Goal: Task Accomplishment & Management: Manage account settings

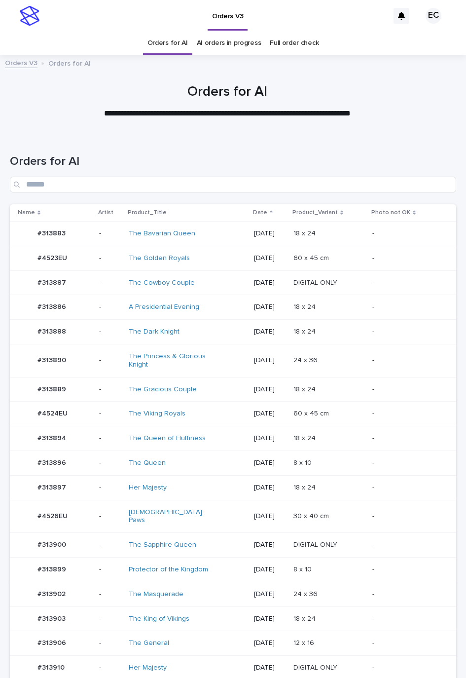
click at [225, 417] on div "The Viking Royals" at bounding box center [187, 414] width 117 height 16
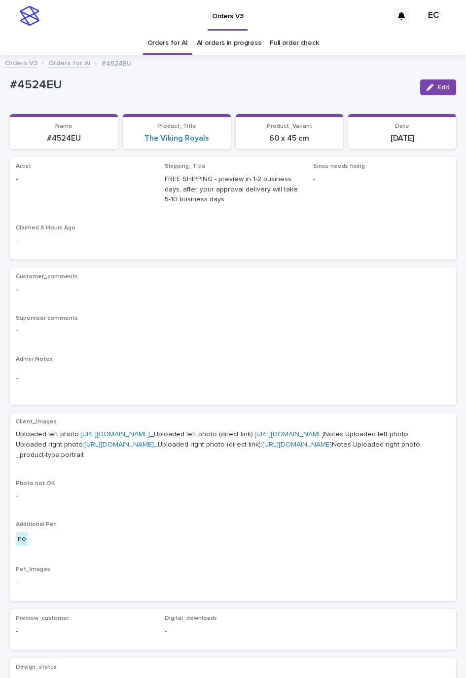
drag, startPoint x: 438, startPoint y: 91, endPoint x: 169, endPoint y: 166, distance: 279.3
click at [437, 91] on button "Edit" at bounding box center [438, 87] width 36 height 16
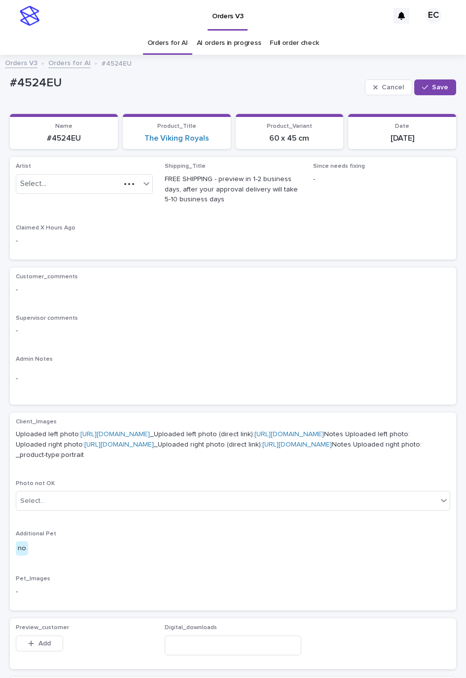
paste input "********"
type input "********"
click at [95, 184] on div "Select... ********" at bounding box center [68, 184] width 104 height 16
click at [68, 200] on div "Loading..." at bounding box center [82, 203] width 132 height 16
click at [69, 202] on div "EmilCris" at bounding box center [82, 203] width 132 height 17
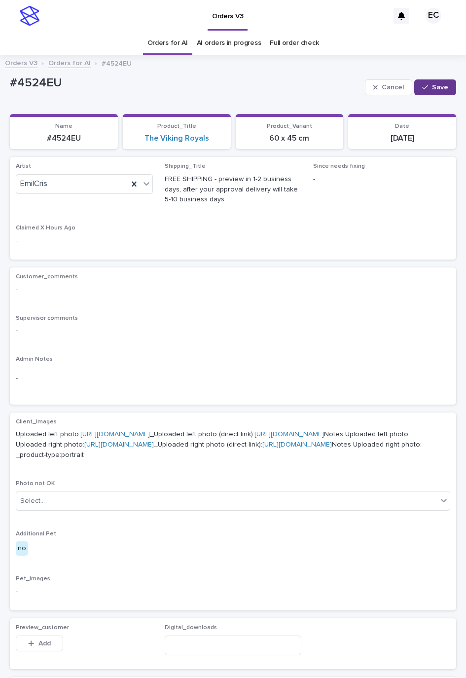
click at [416, 81] on button "Save" at bounding box center [435, 87] width 42 height 16
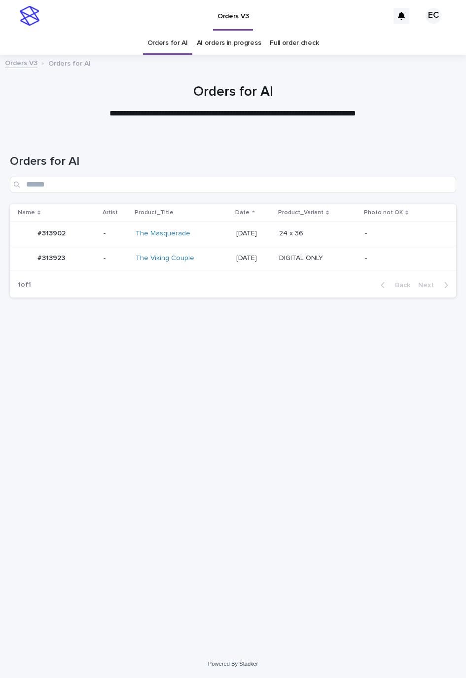
click at [338, 230] on p at bounding box center [318, 233] width 78 height 8
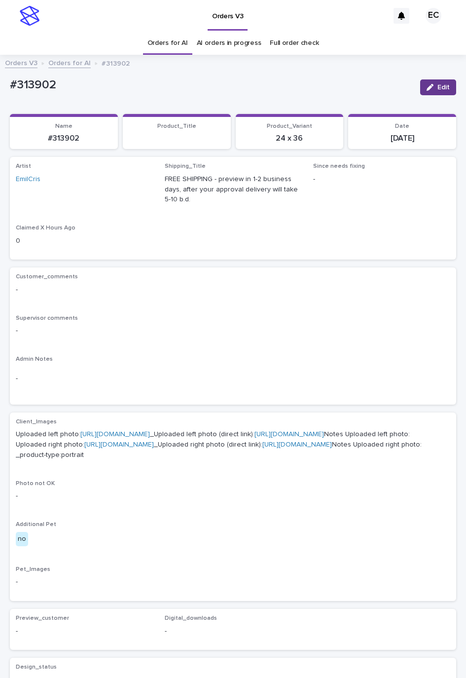
click at [427, 84] on icon "button" at bounding box center [430, 87] width 7 height 7
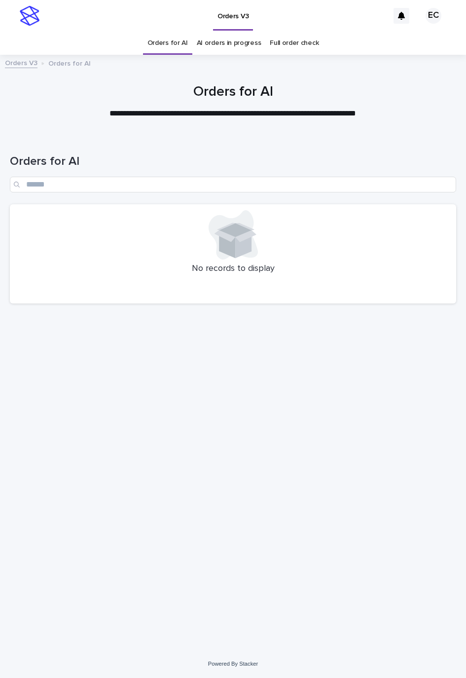
click at [226, 51] on link "AI orders in progress" at bounding box center [229, 43] width 65 height 23
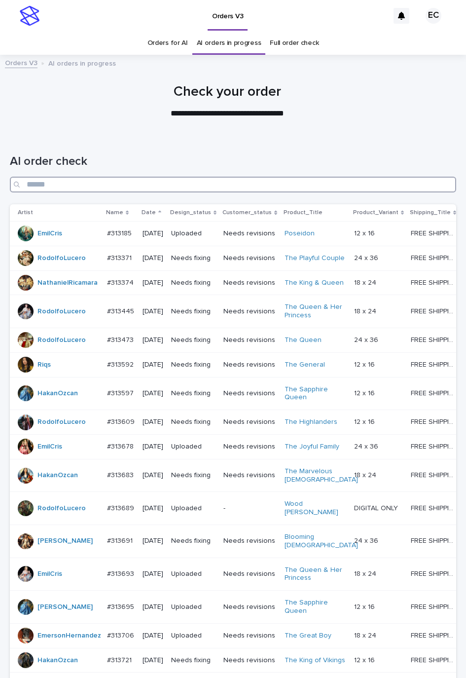
click at [186, 188] on input "Search" at bounding box center [233, 185] width 446 height 16
paste input "*******"
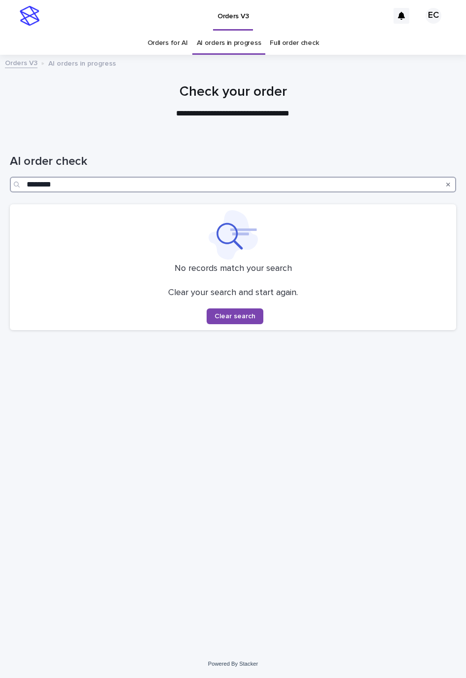
click at [106, 190] on input "*******" at bounding box center [233, 185] width 446 height 16
click at [30, 181] on input "*******" at bounding box center [233, 185] width 446 height 16
type input "*******"
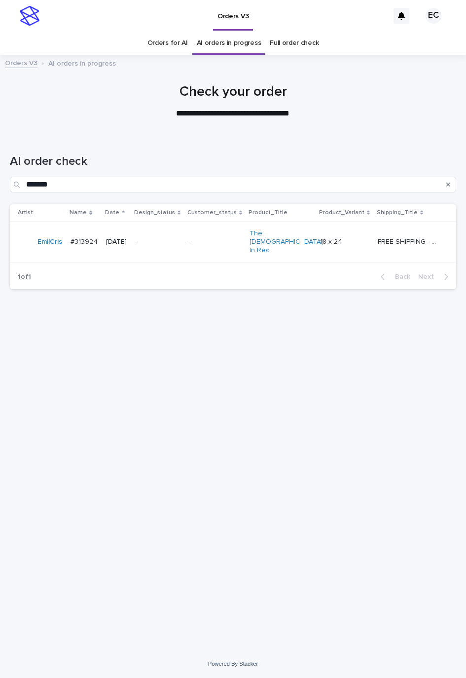
click at [180, 238] on p "-" at bounding box center [157, 242] width 45 height 8
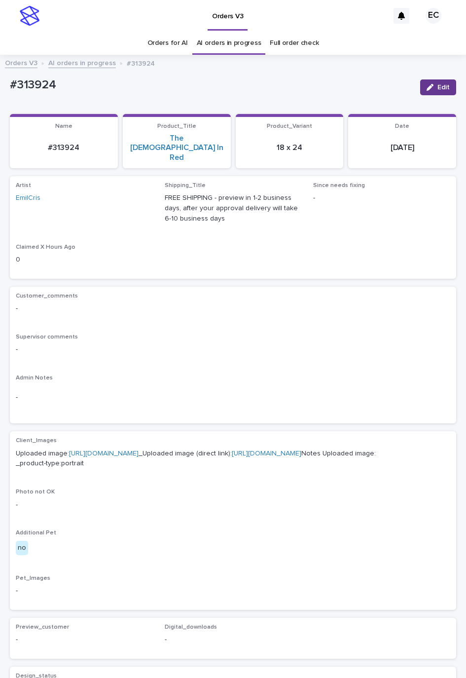
click at [438, 90] on span "Edit" at bounding box center [444, 87] width 12 height 7
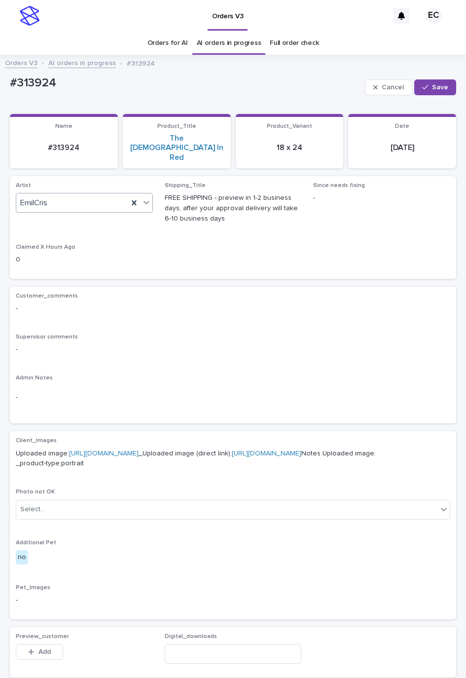
click at [133, 198] on icon at bounding box center [134, 203] width 10 height 10
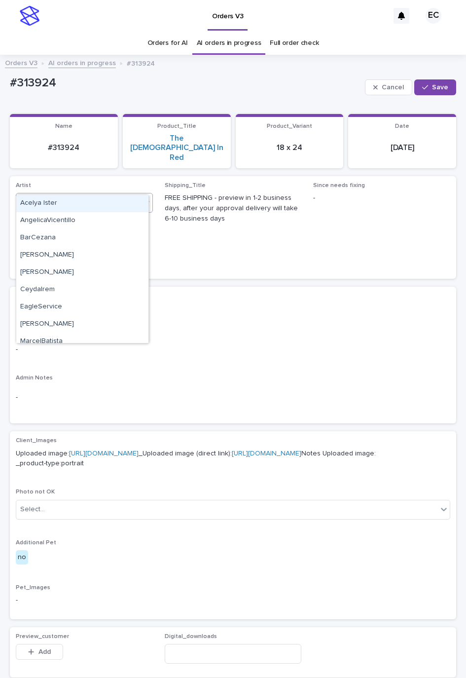
type input "***"
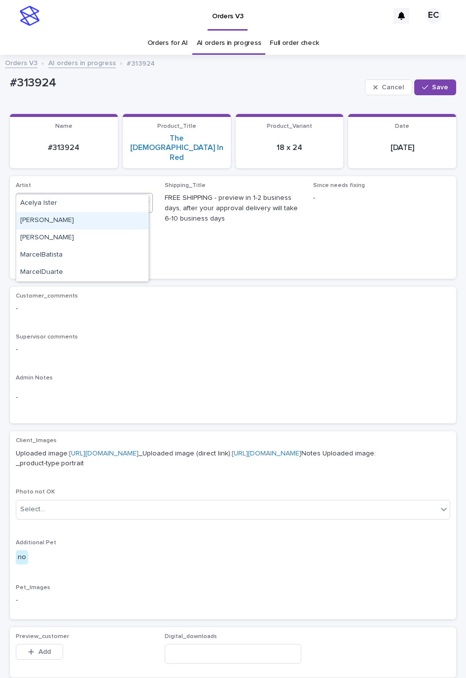
click at [62, 213] on div "Cel Gamora" at bounding box center [82, 220] width 132 height 17
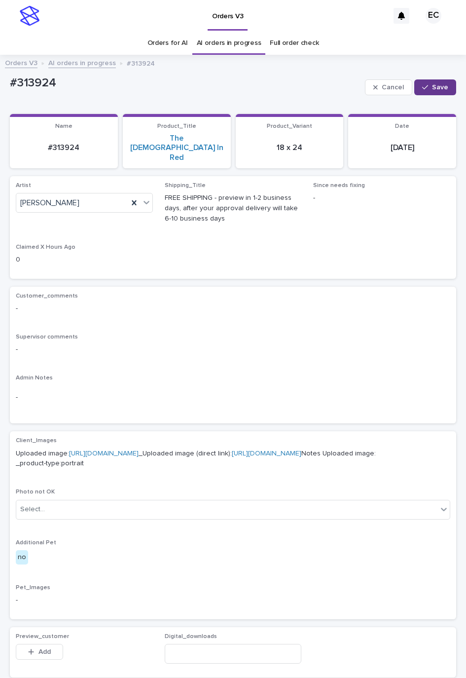
click at [432, 89] on span "Save" at bounding box center [440, 87] width 16 height 7
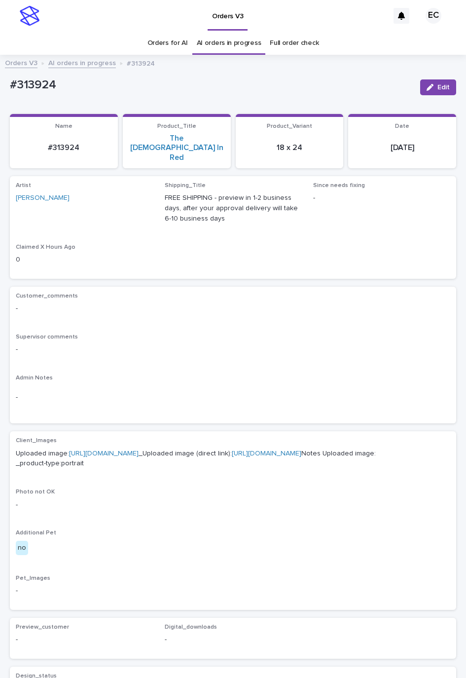
click at [236, 46] on link "AI orders in progress" at bounding box center [229, 43] width 65 height 23
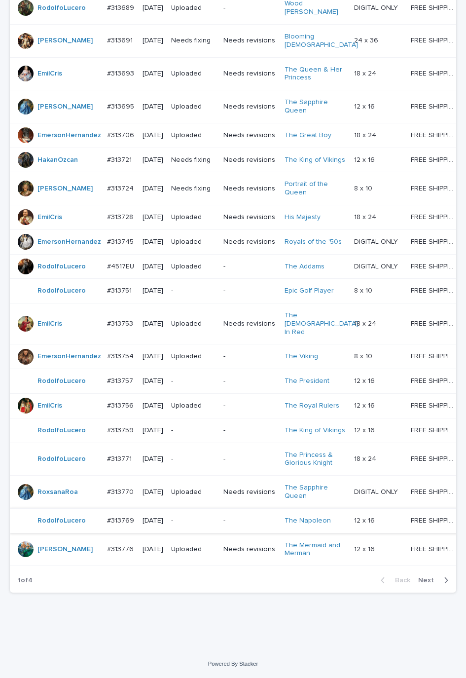
scroll to position [665, 0]
click at [418, 582] on span "Next" at bounding box center [429, 580] width 22 height 7
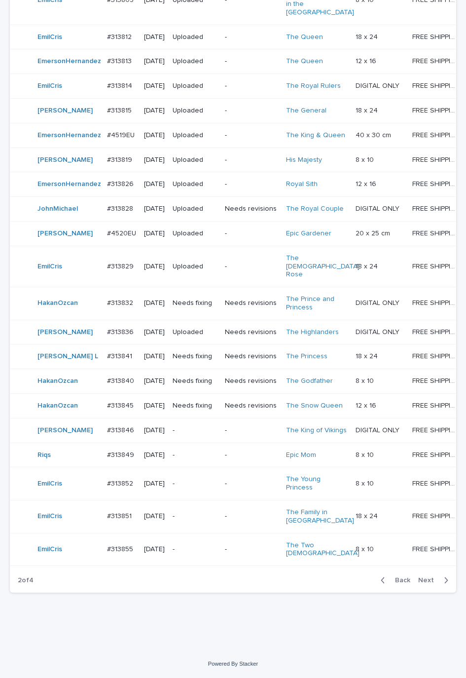
scroll to position [656, 0]
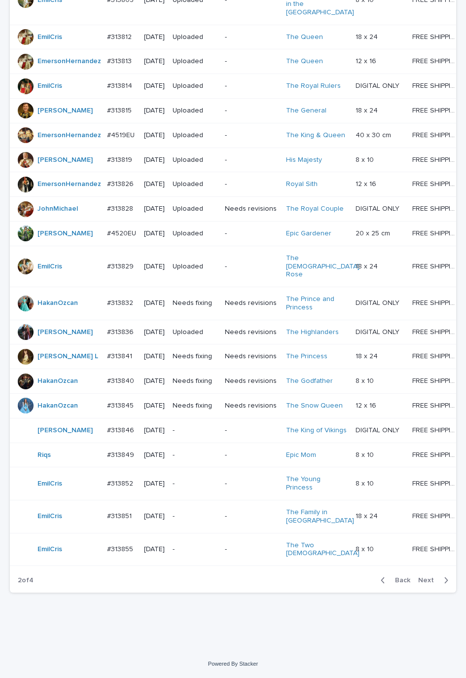
click at [422, 579] on span "Next" at bounding box center [429, 580] width 22 height 7
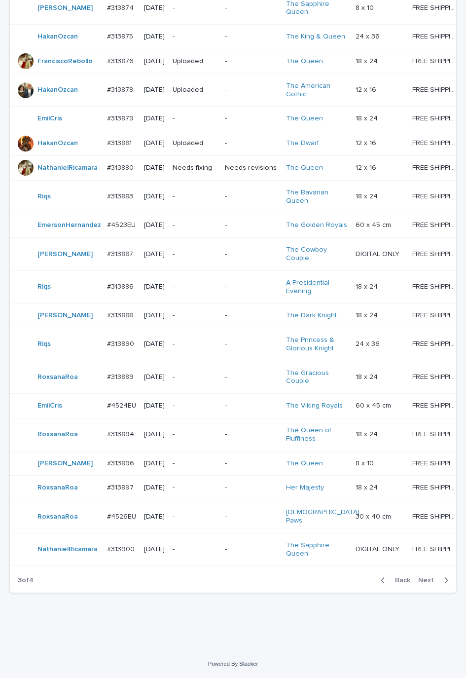
click at [426, 577] on span "Next" at bounding box center [429, 580] width 22 height 7
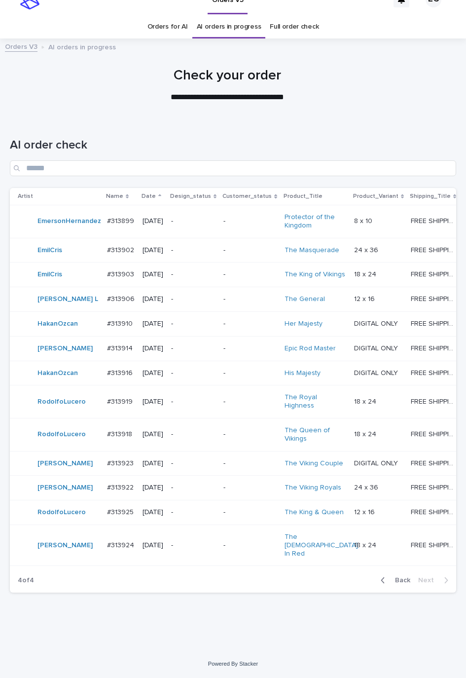
scroll to position [86, 0]
click at [394, 583] on span "Back" at bounding box center [399, 580] width 21 height 7
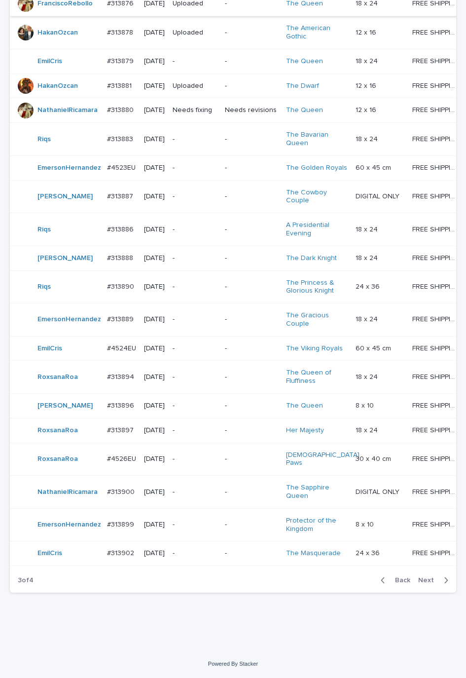
scroll to position [656, 0]
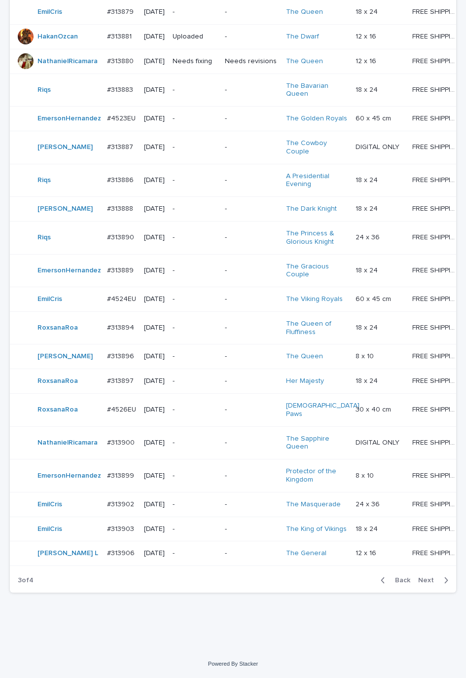
click at [413, 575] on div "Back Next" at bounding box center [414, 580] width 83 height 25
click at [416, 576] on button "Next" at bounding box center [435, 580] width 42 height 9
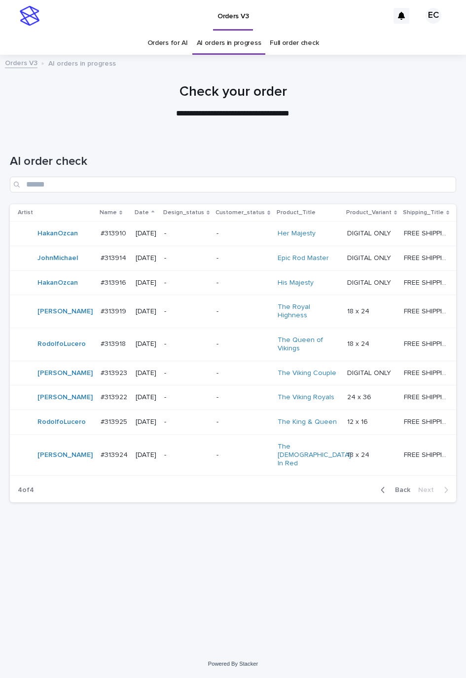
click at [159, 44] on link "Orders for AI" at bounding box center [168, 43] width 40 height 23
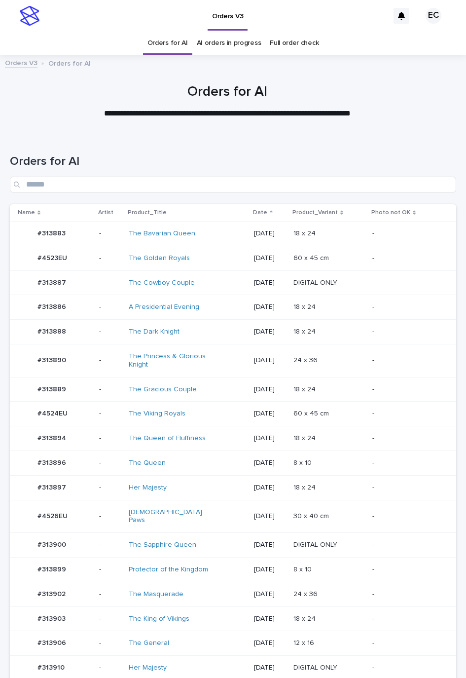
click at [305, 433] on div "18 x 24 18 x 24" at bounding box center [329, 438] width 71 height 16
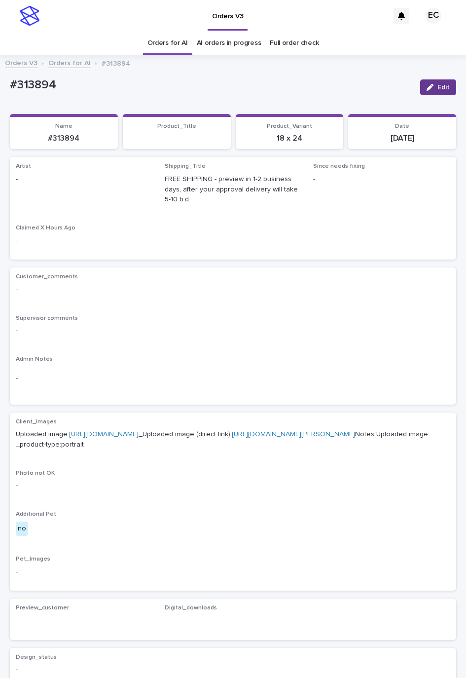
click at [429, 92] on button "Edit" at bounding box center [438, 87] width 36 height 16
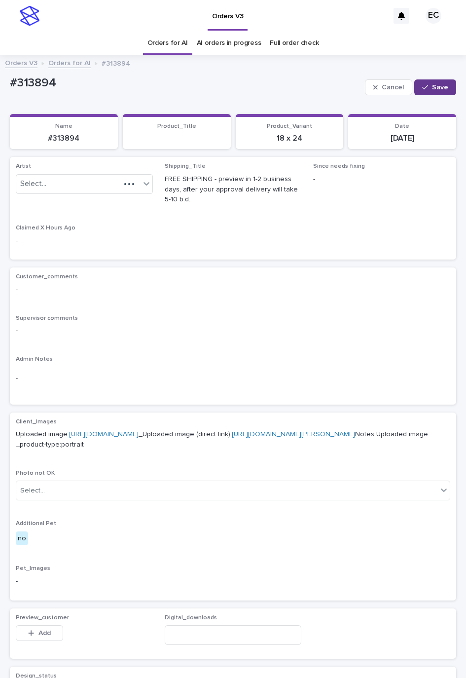
click at [428, 83] on button "Save" at bounding box center [435, 87] width 42 height 16
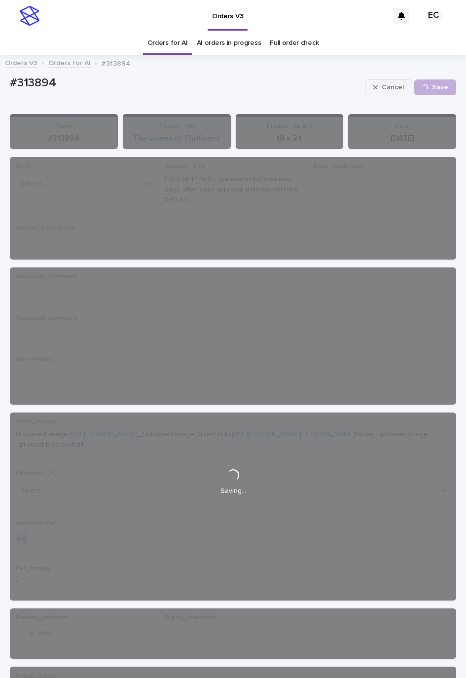
click at [370, 81] on button "Cancel" at bounding box center [388, 87] width 47 height 16
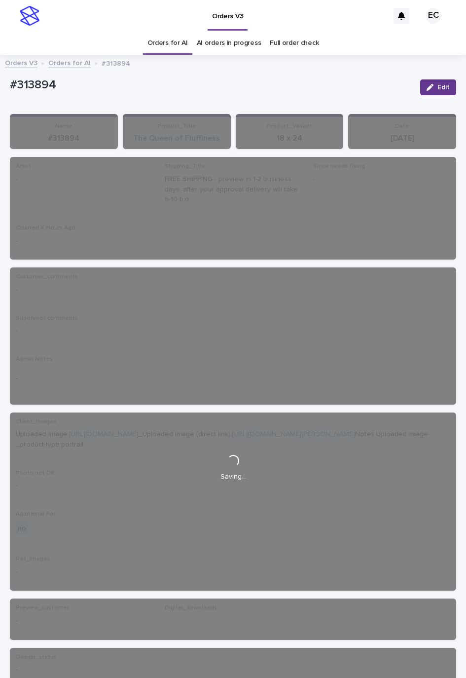
click at [427, 86] on icon "button" at bounding box center [430, 87] width 7 height 7
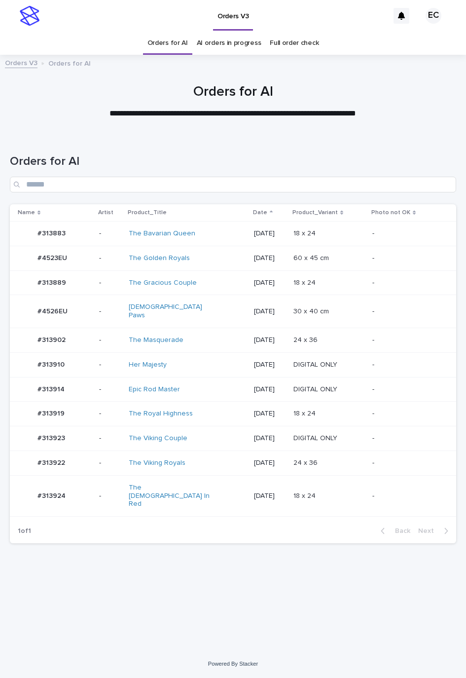
click at [296, 332] on div "24 x 36 24 x 36" at bounding box center [329, 340] width 71 height 16
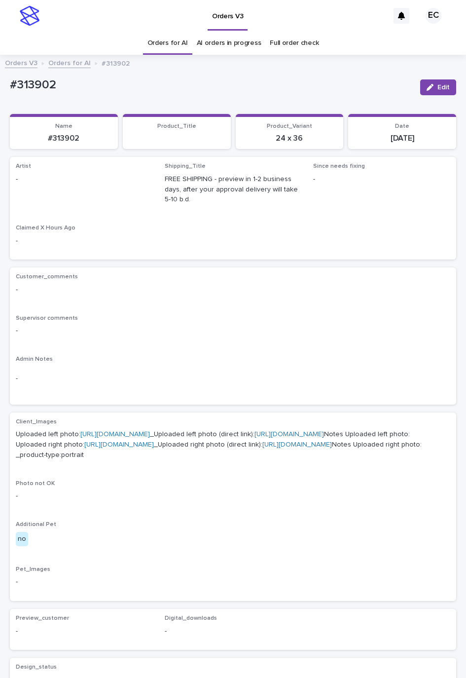
click at [453, 73] on div "Loading... Saving… Loading... Saving… #313902 Edit #313902 Edit Sorry, there wa…" at bounding box center [233, 476] width 466 height 830
click at [438, 89] on span "Edit" at bounding box center [444, 87] width 12 height 7
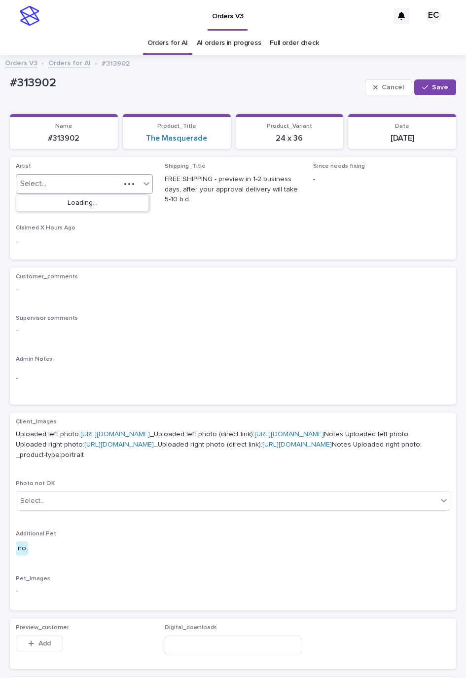
paste input "********"
type input "********"
click at [74, 198] on div "EmilCris" at bounding box center [82, 203] width 132 height 17
click at [422, 84] on icon "button" at bounding box center [425, 87] width 6 height 7
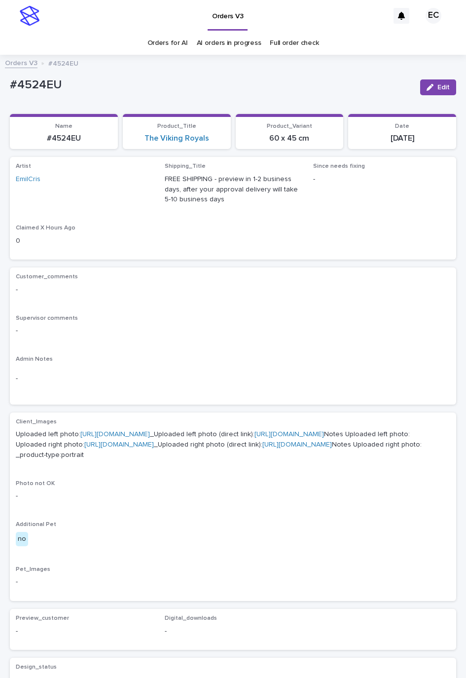
click at [25, 85] on p "#4524EU" at bounding box center [211, 85] width 403 height 14
copy p "4524EU"
click at [39, 89] on p "#313902" at bounding box center [211, 85] width 403 height 14
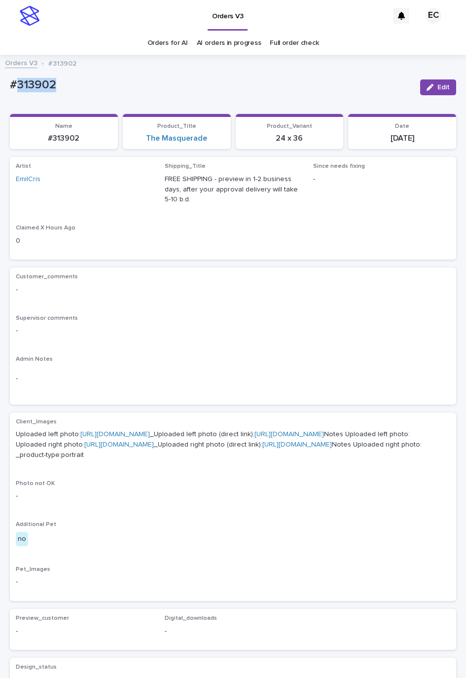
copy p "313902"
